Goal: Navigation & Orientation: Find specific page/section

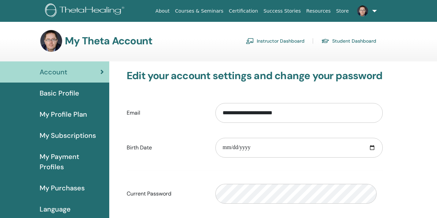
click at [263, 45] on link "Instructor Dashboard" at bounding box center [275, 41] width 59 height 11
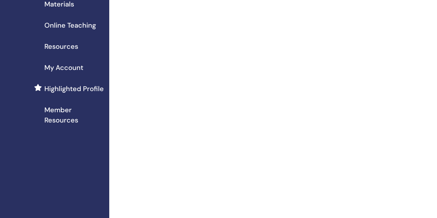
scroll to position [123, 0]
click at [68, 31] on span "Online Teaching" at bounding box center [70, 25] width 52 height 10
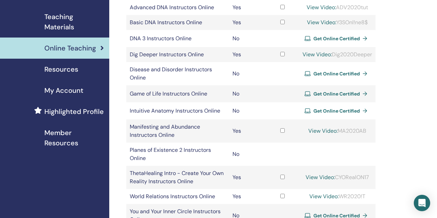
scroll to position [50, 0]
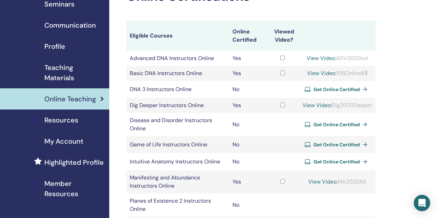
click at [68, 125] on span "Resources" at bounding box center [61, 120] width 34 height 10
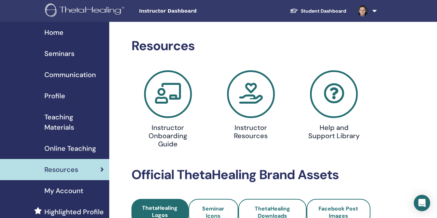
click at [330, 106] on icon at bounding box center [334, 94] width 48 height 48
